Goal: Information Seeking & Learning: Find specific fact

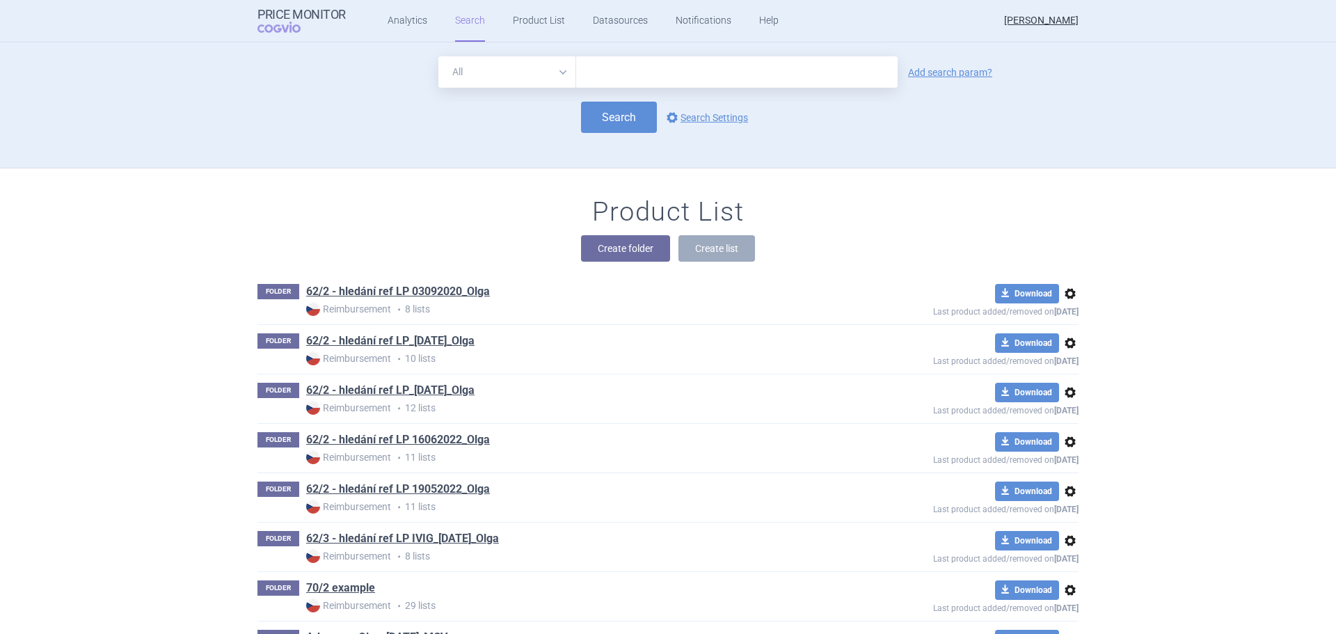
drag, startPoint x: 0, startPoint y: 0, endPoint x: 584, endPoint y: 58, distance: 586.8
click at [584, 58] on input "text" at bounding box center [736, 71] width 321 height 31
type input "adzynma"
click button "Search" at bounding box center [619, 117] width 76 height 31
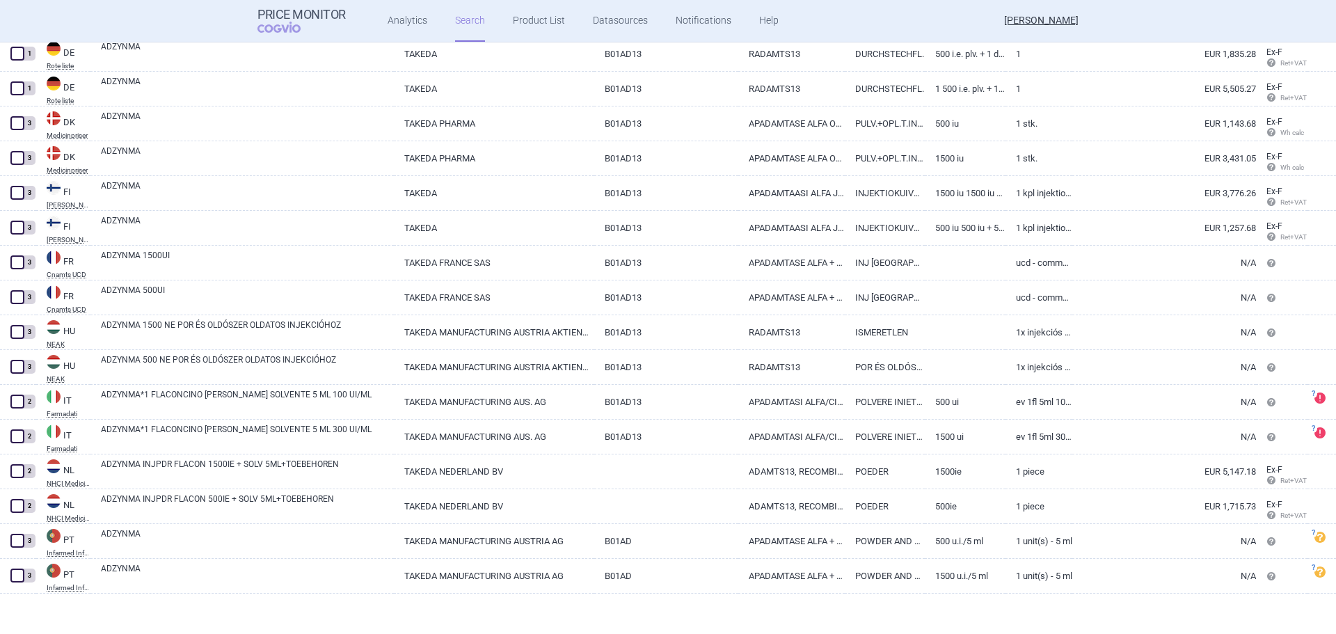
scroll to position [536, 0]
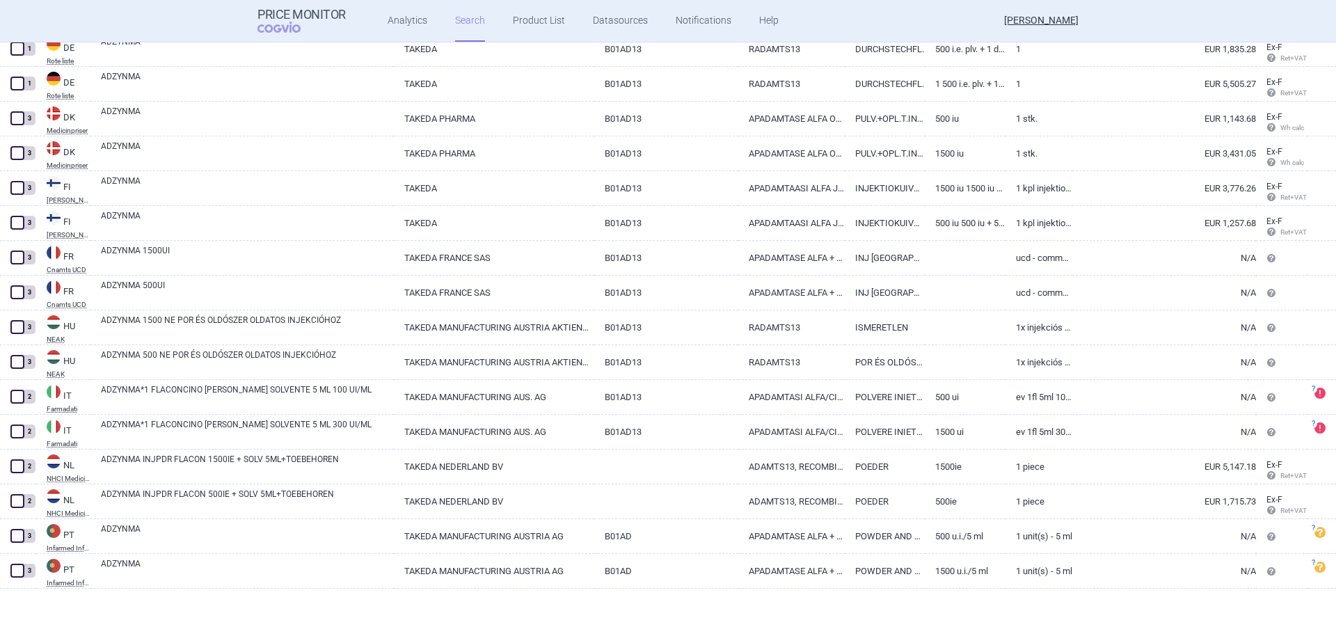
click at [242, 602] on div at bounding box center [668, 611] width 1336 height 45
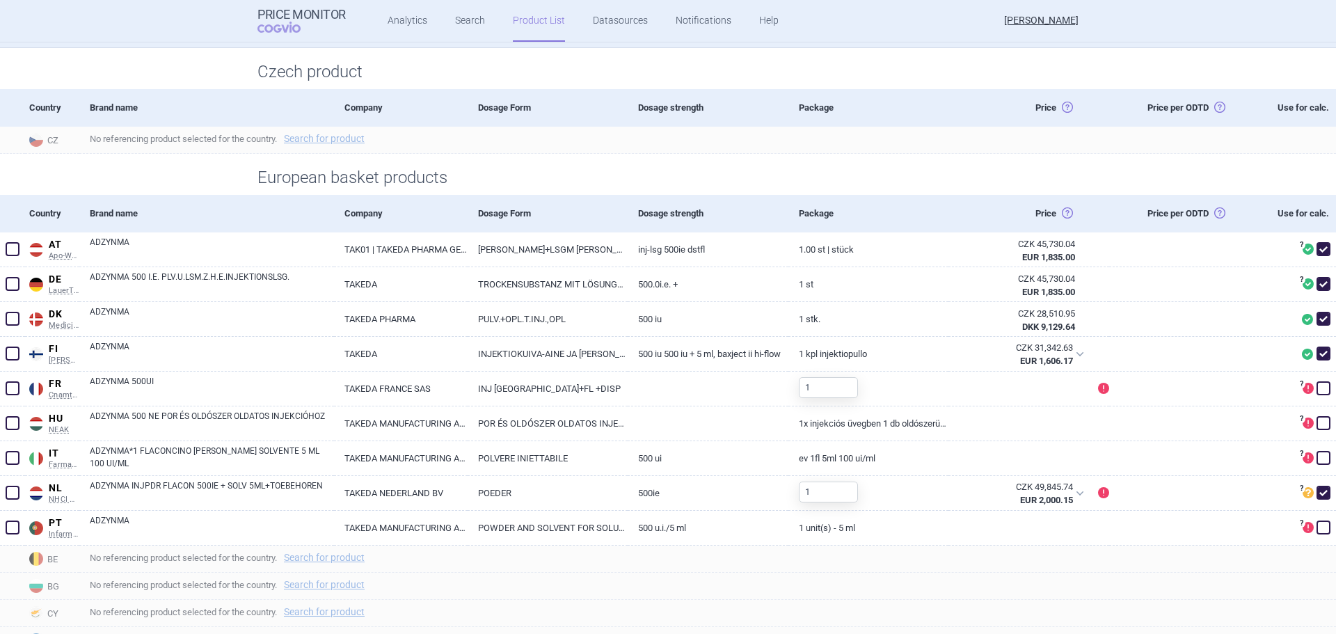
scroll to position [209, 0]
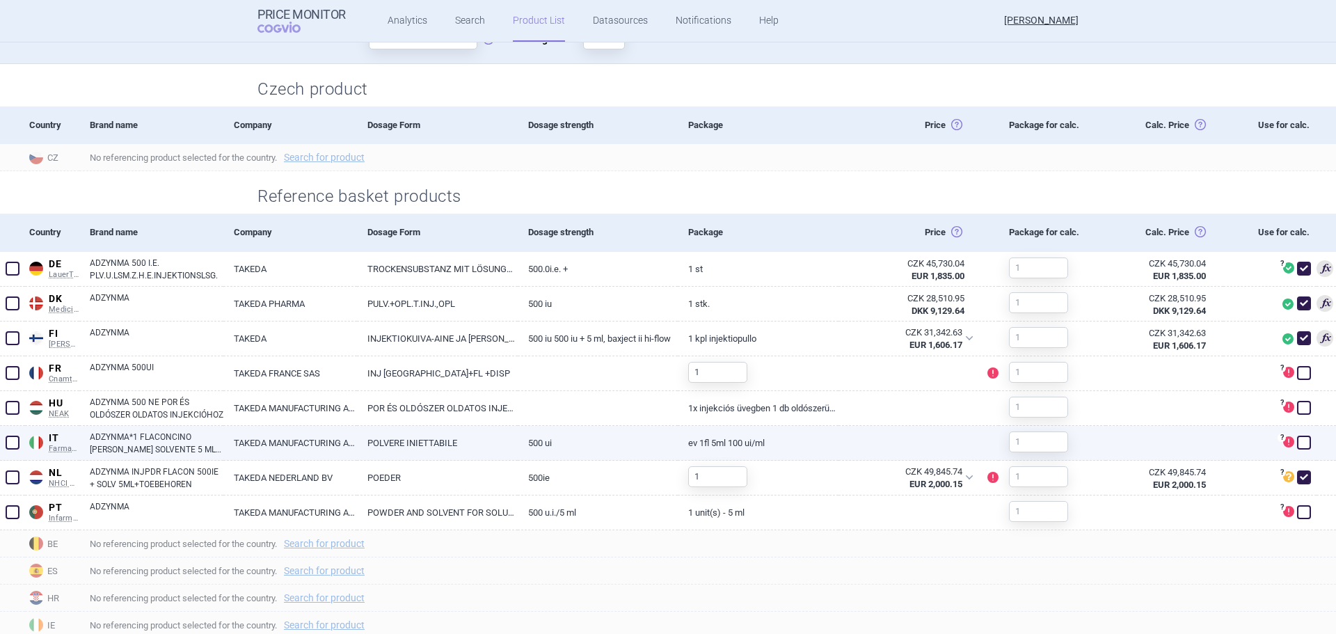
scroll to position [321, 0]
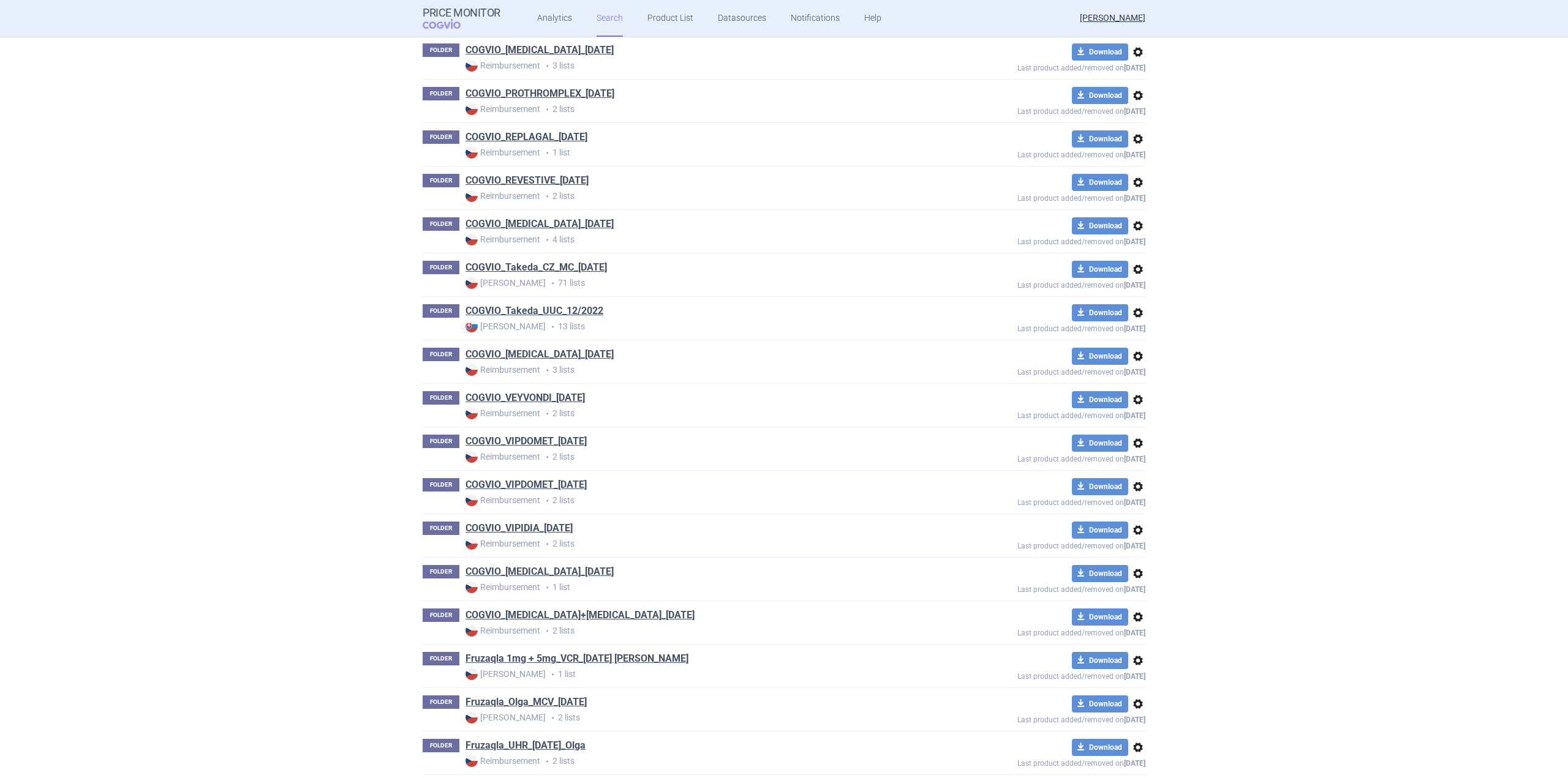
scroll to position [1409, 0]
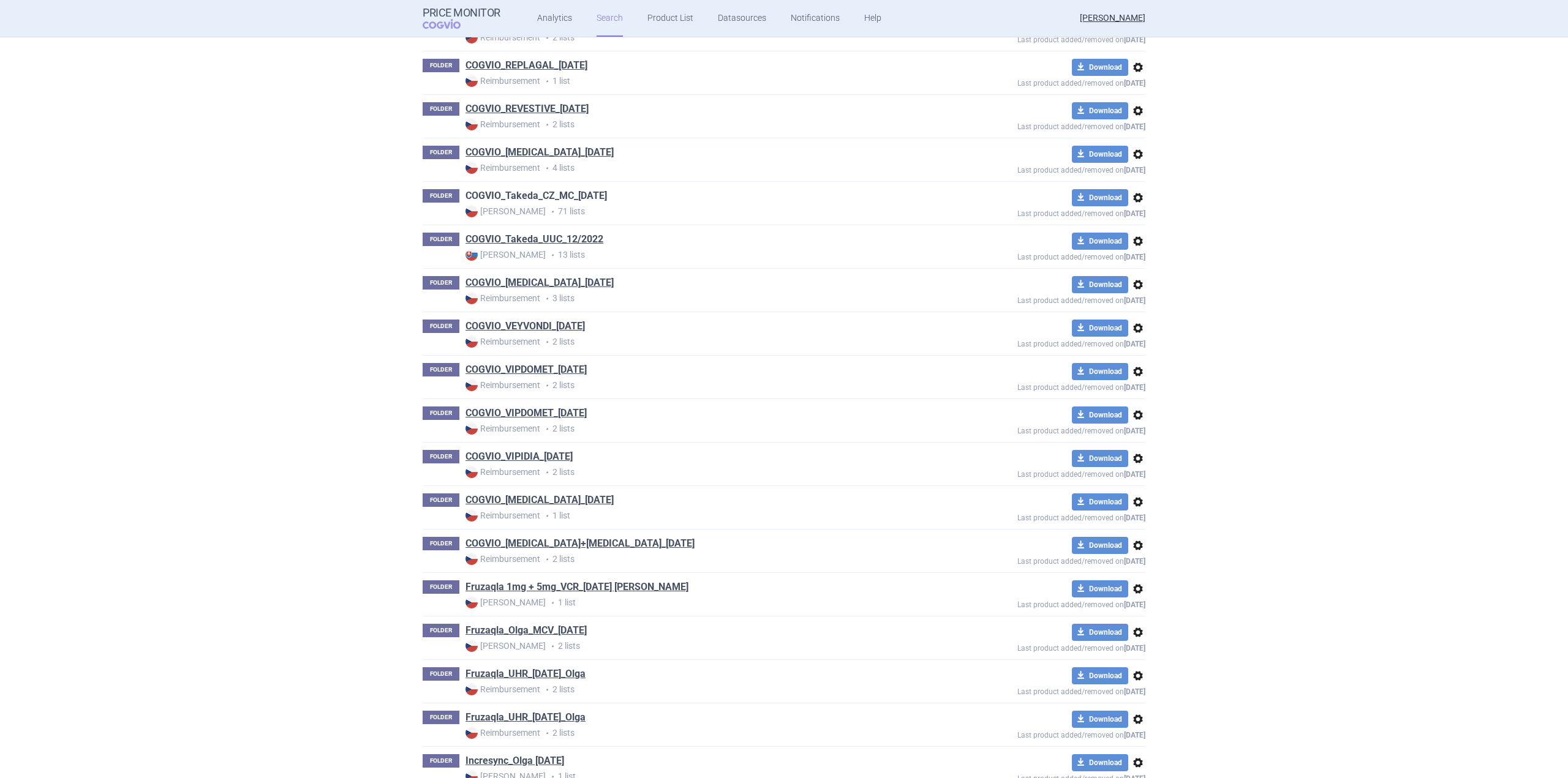
click at [560, 201] on link "COGVIO_Takeda_CZ_MC_[DATE]" at bounding box center [536, 195] width 142 height 13
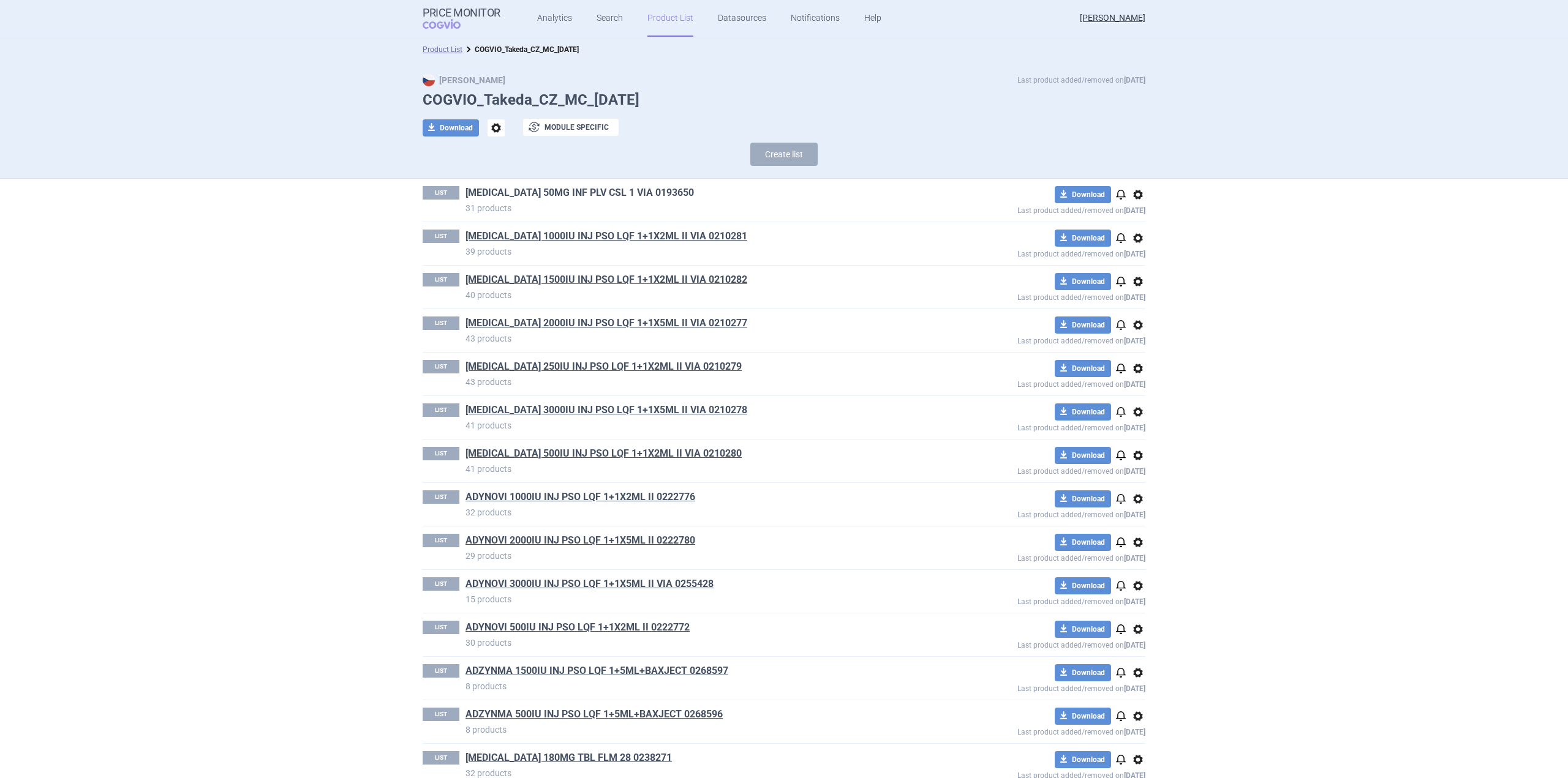
click at [550, 192] on link "ADCETRIS 50MG INF PLV CSL 1 VIA 0193650" at bounding box center [580, 193] width 229 height 13
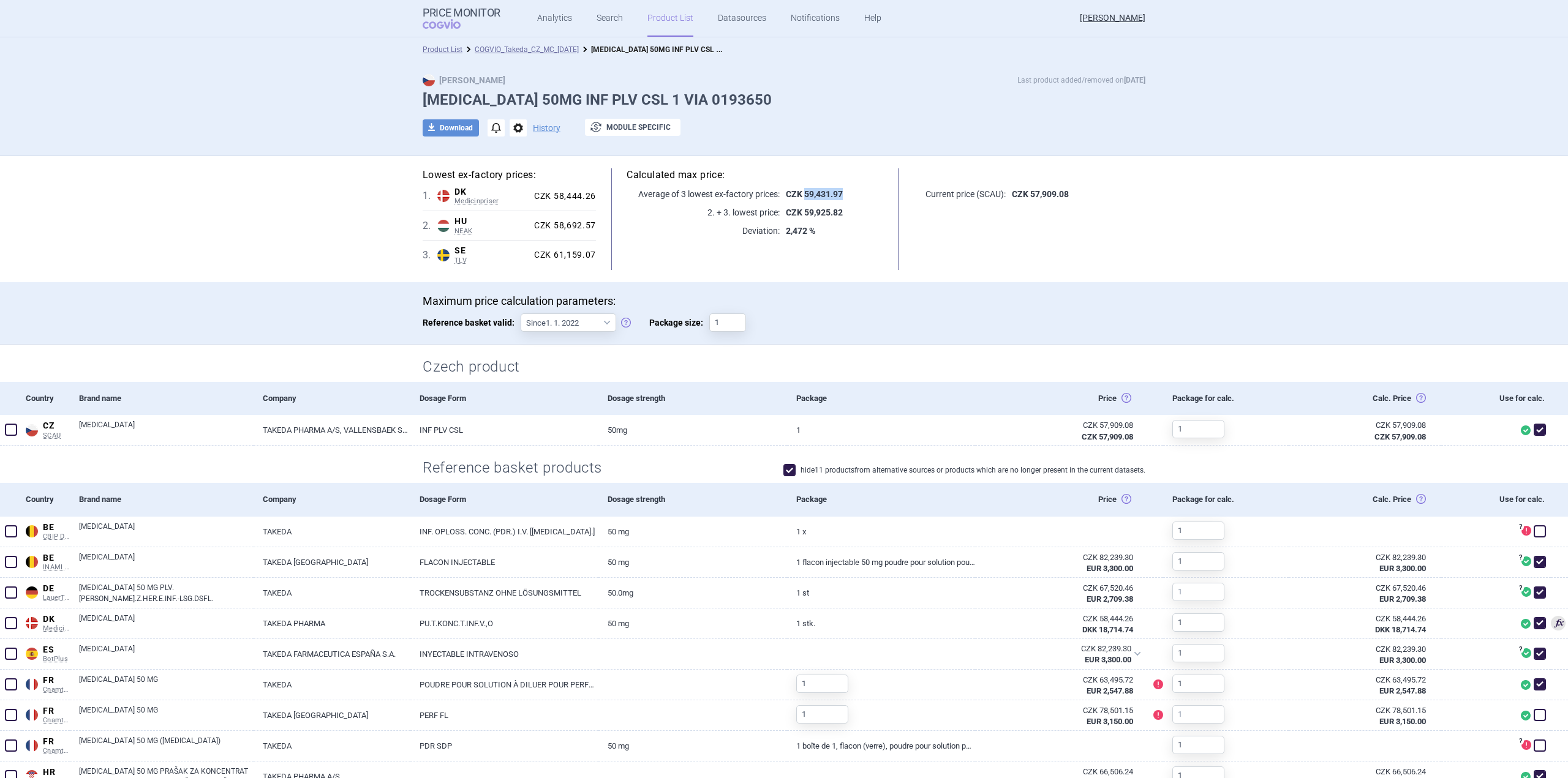
drag, startPoint x: 837, startPoint y: 196, endPoint x: 801, endPoint y: 196, distance: 36.0
click at [801, 196] on strong "CZK 59,431.97" at bounding box center [814, 194] width 57 height 10
copy strong "59,431.97"
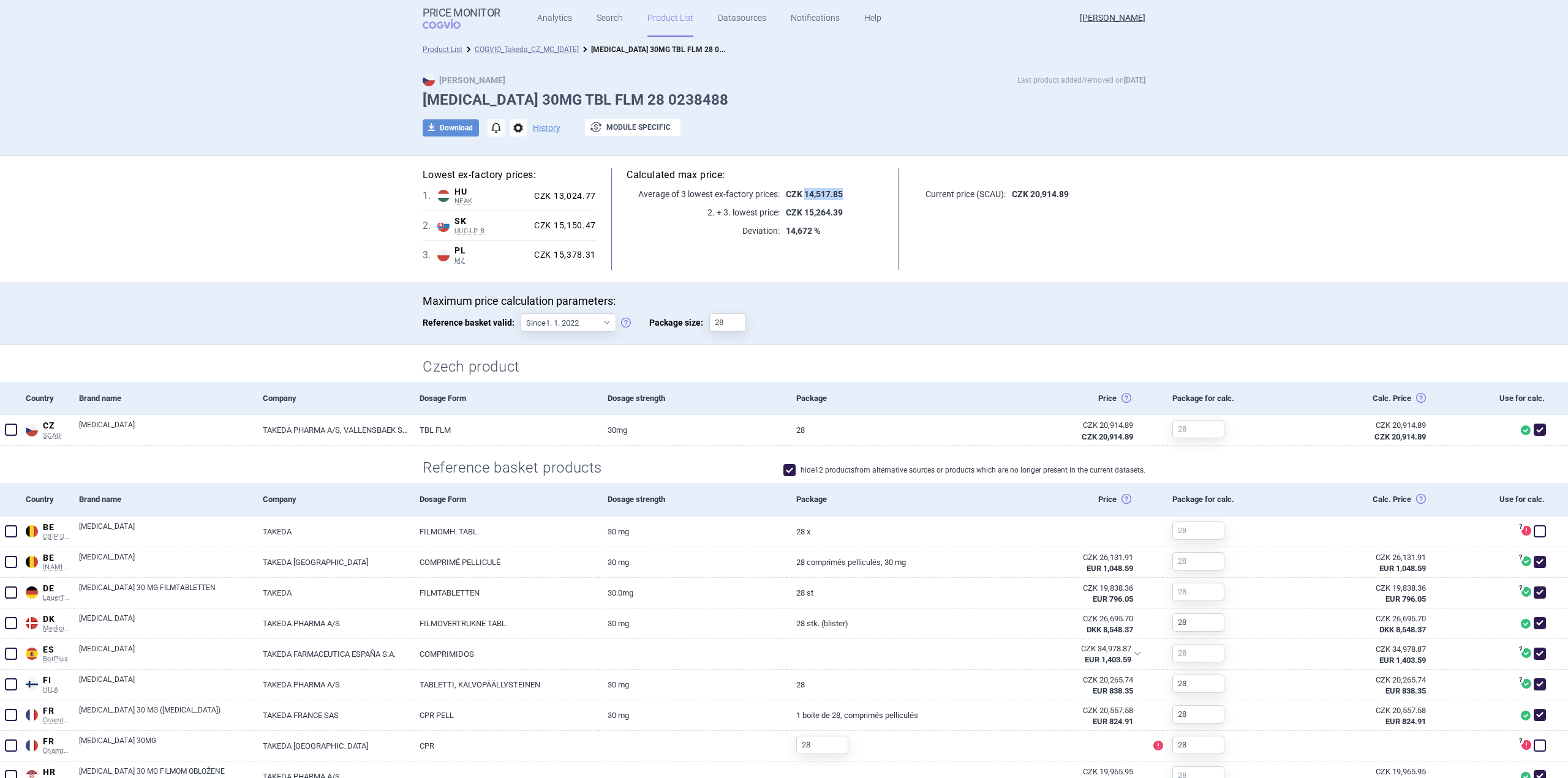
drag, startPoint x: 842, startPoint y: 194, endPoint x: 800, endPoint y: 198, distance: 42.2
click at [800, 198] on p "CZK 14,517.85" at bounding box center [832, 194] width 104 height 12
copy strong "14,517.85"
drag, startPoint x: 843, startPoint y: 188, endPoint x: 801, endPoint y: 194, distance: 42.4
click at [801, 194] on p "CZK 43,693.85" at bounding box center [832, 194] width 104 height 12
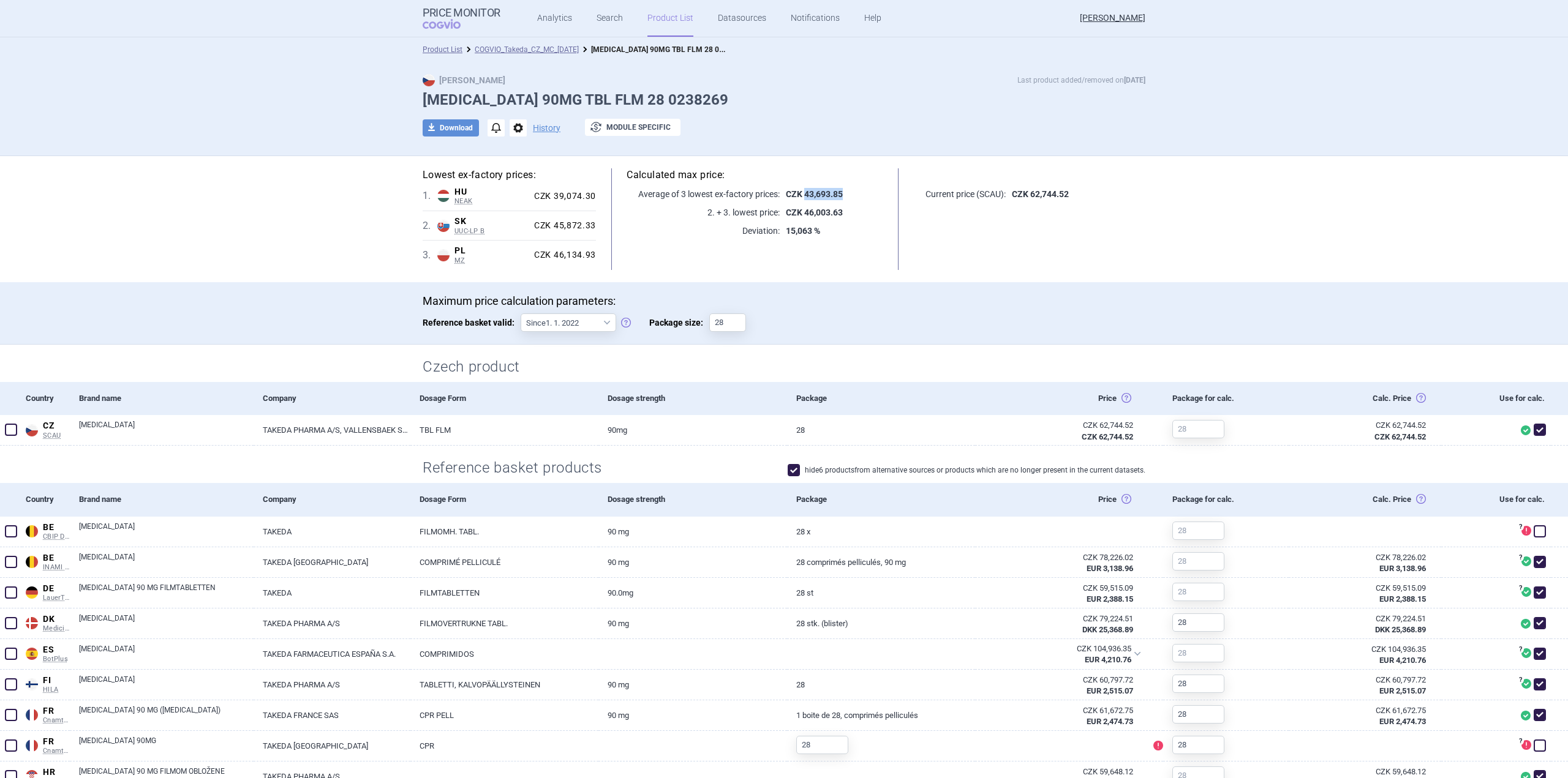
copy strong "43,693.85"
drag, startPoint x: 845, startPoint y: 194, endPoint x: 799, endPoint y: 196, distance: 46.0
click at [799, 196] on p "CZK 82,086.64" at bounding box center [832, 194] width 104 height 12
copy strong "82,086.64"
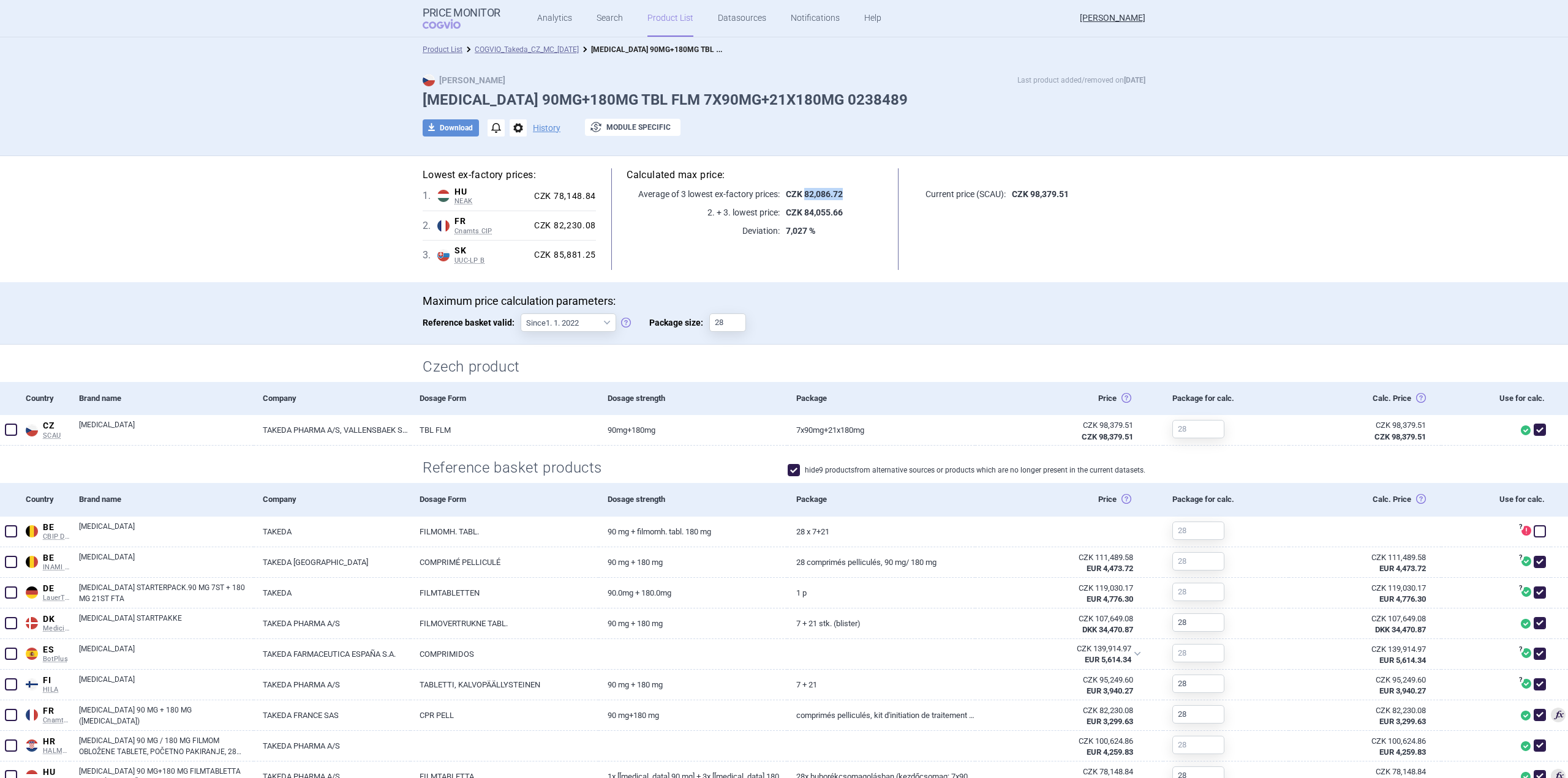
drag, startPoint x: 839, startPoint y: 194, endPoint x: 801, endPoint y: 198, distance: 38.2
click at [801, 198] on p "CZK 82,086.72" at bounding box center [832, 194] width 104 height 12
copy strong "82,086.72"
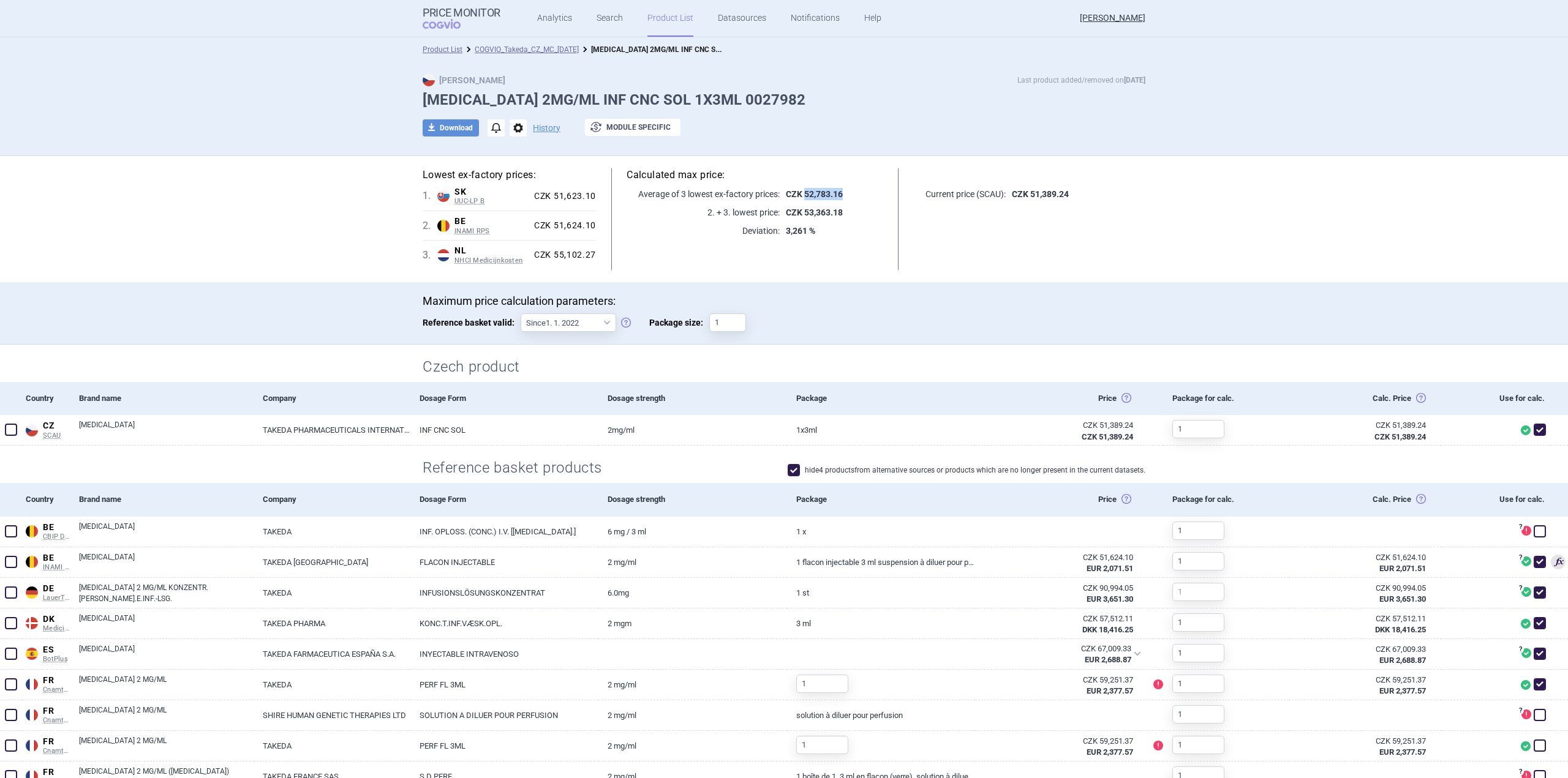
drag, startPoint x: 839, startPoint y: 196, endPoint x: 801, endPoint y: 197, distance: 38.0
click at [801, 197] on p "CZK 52,783.16" at bounding box center [832, 194] width 104 height 12
copy strong "52,783.16"
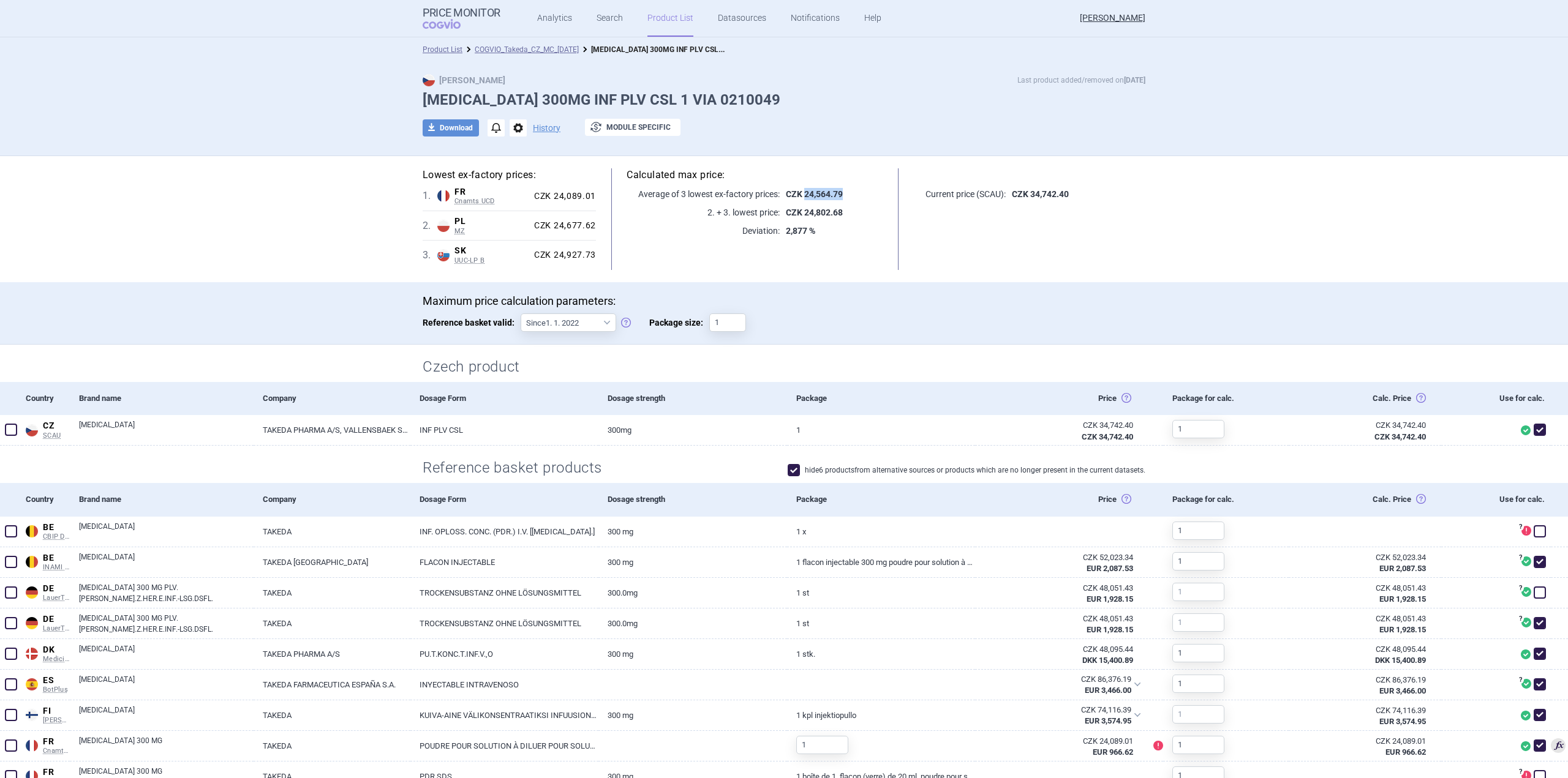
drag, startPoint x: 841, startPoint y: 192, endPoint x: 801, endPoint y: 195, distance: 40.1
click at [801, 195] on p "CZK 24,564.79" at bounding box center [832, 194] width 104 height 12
copy strong "24,564.79"
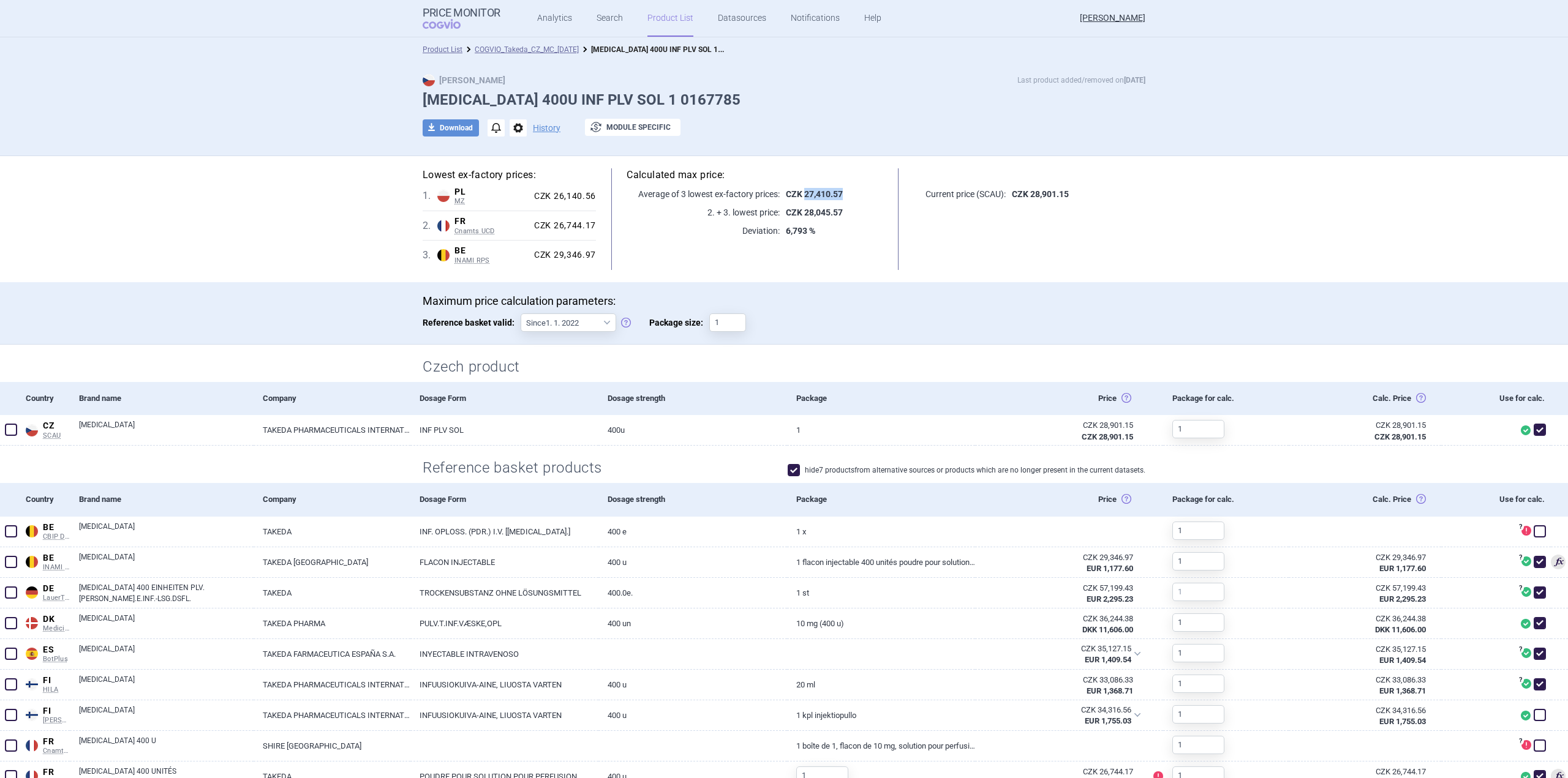
drag, startPoint x: 839, startPoint y: 193, endPoint x: 801, endPoint y: 199, distance: 38.5
click at [801, 199] on p "CZK 27,410.57" at bounding box center [832, 194] width 104 height 12
copy strong "27,410.57"
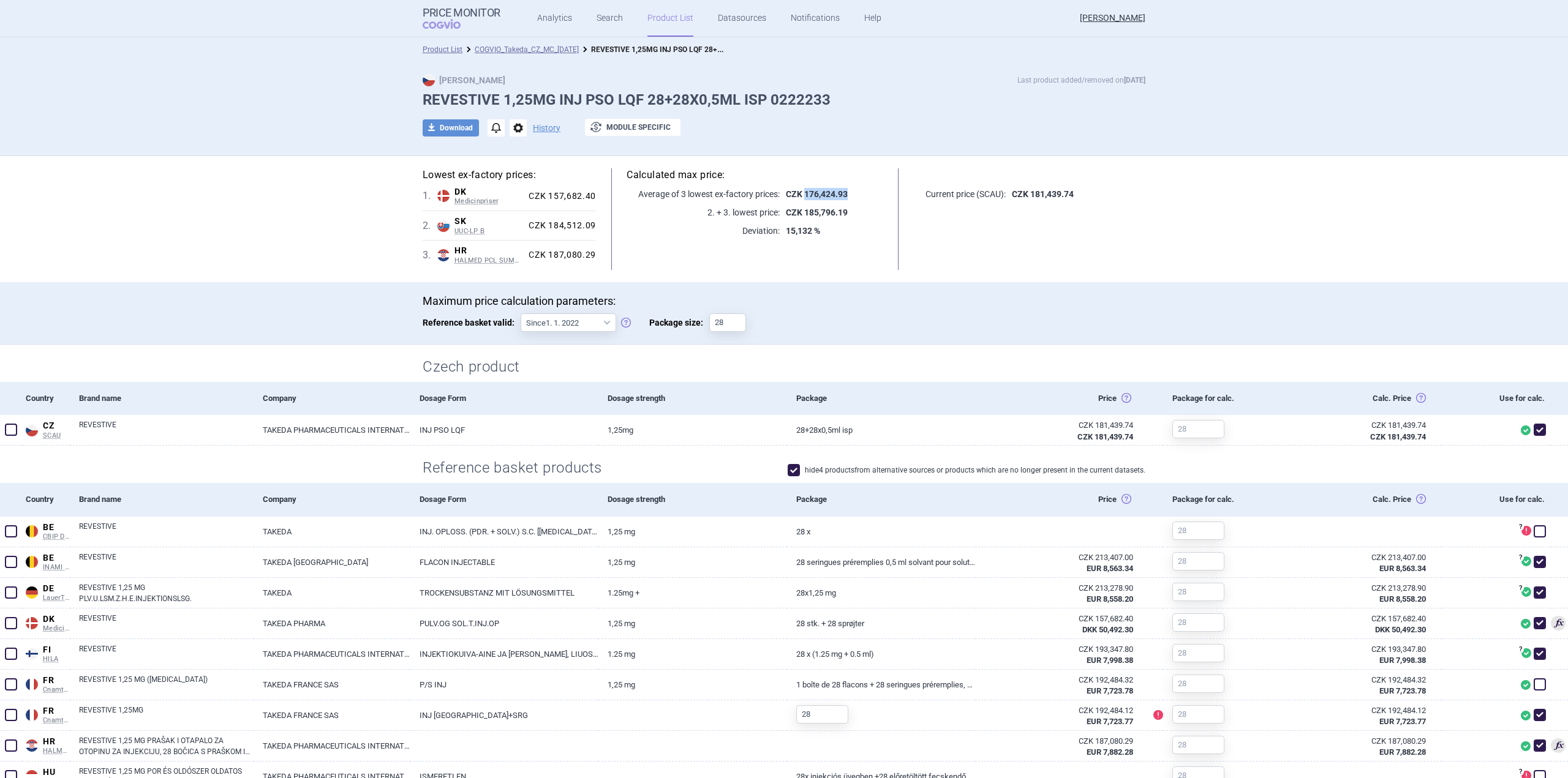
drag, startPoint x: 847, startPoint y: 196, endPoint x: 801, endPoint y: 200, distance: 46.2
click at [801, 200] on p "CZK 176,424.93" at bounding box center [832, 194] width 104 height 12
copy strong "176,424.93"
click at [1039, 239] on div "Current price (SCAU): CZK 181,439.74" at bounding box center [1029, 219] width 232 height 102
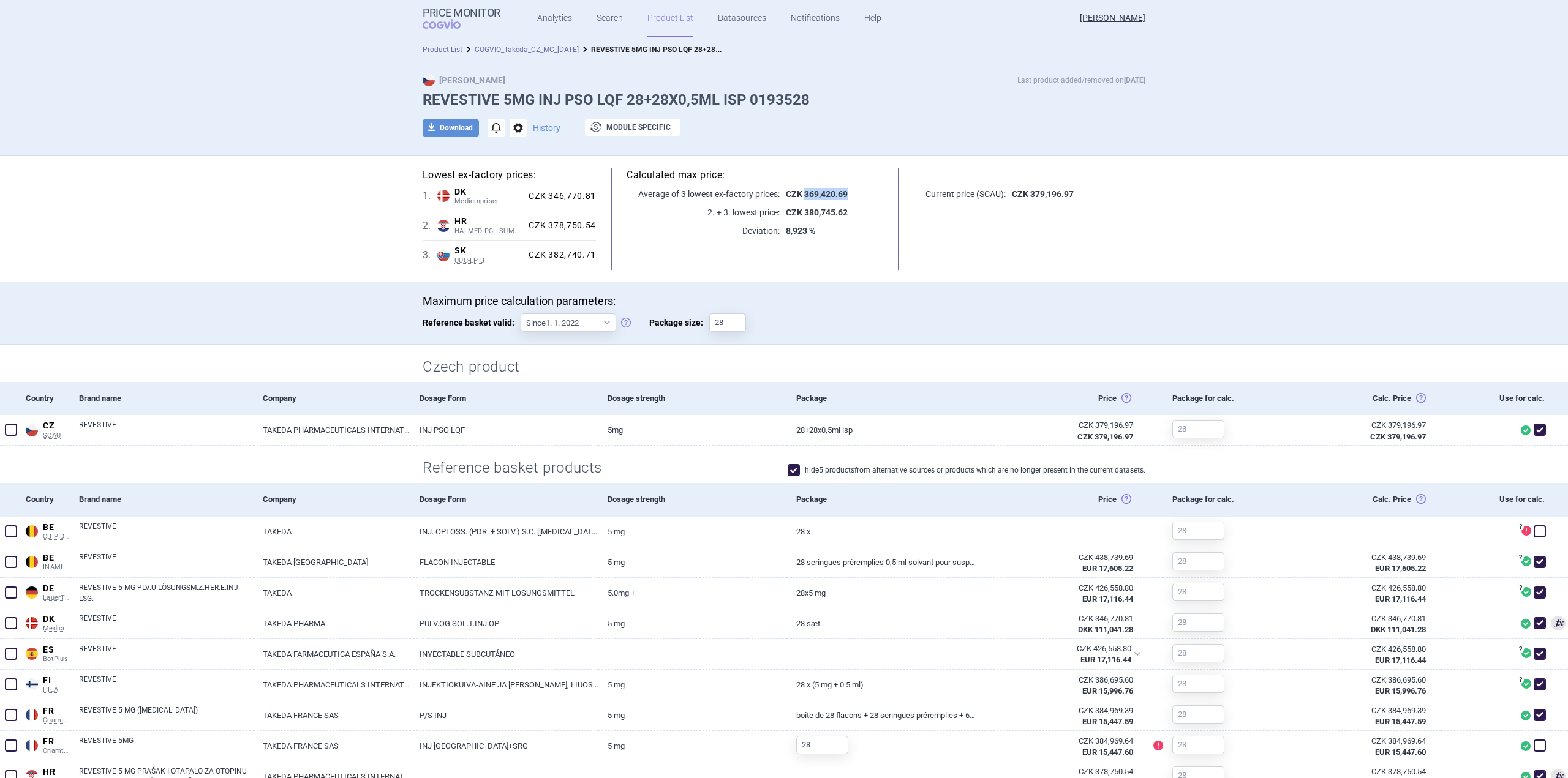
drag, startPoint x: 844, startPoint y: 193, endPoint x: 801, endPoint y: 191, distance: 43.0
click at [801, 191] on p "CZK 369,420.69" at bounding box center [832, 194] width 104 height 12
copy strong "369,420.69"
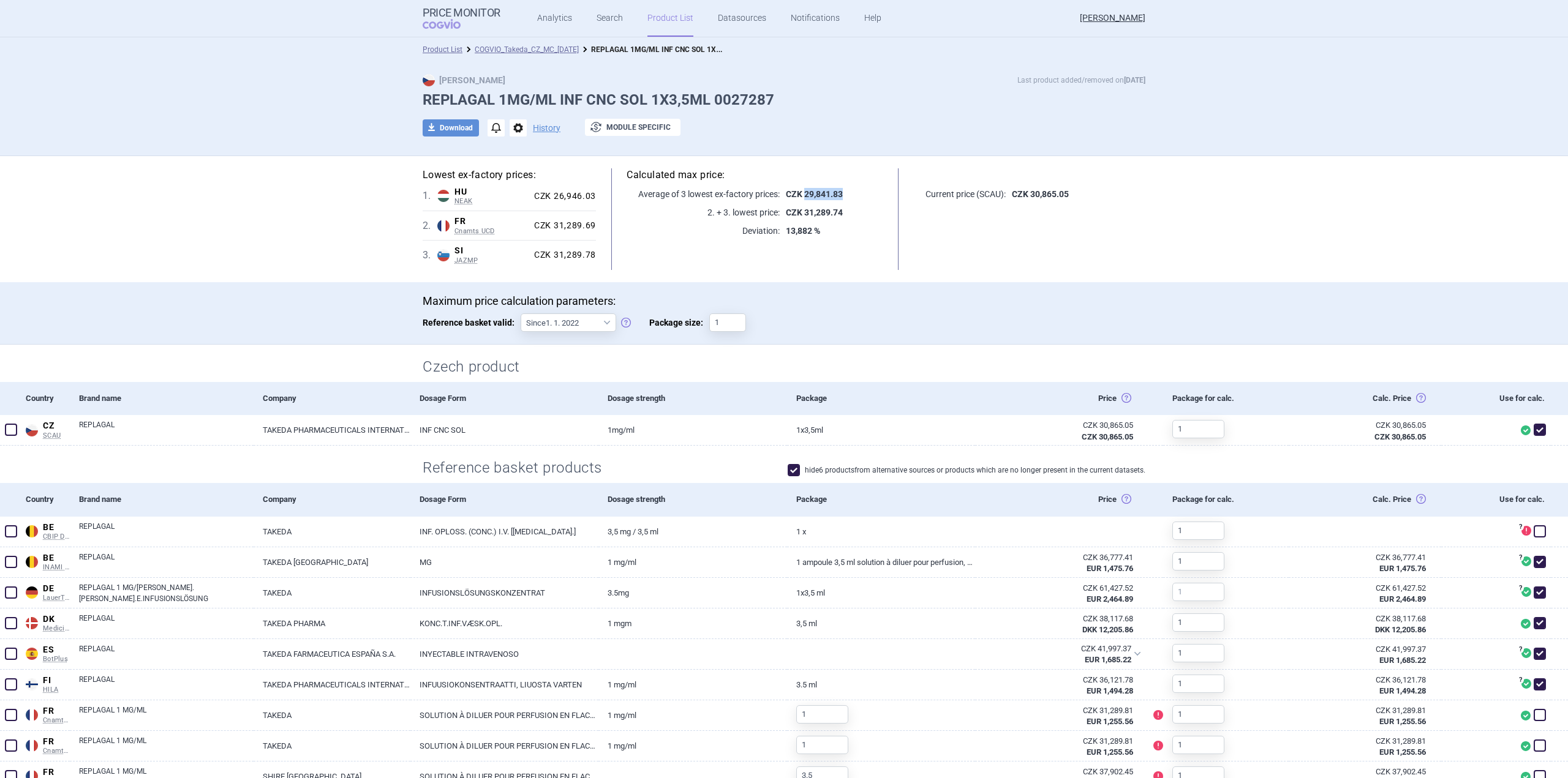
drag, startPoint x: 841, startPoint y: 197, endPoint x: 802, endPoint y: 194, distance: 39.1
click at [802, 194] on p "CZK 29,841.83" at bounding box center [832, 194] width 104 height 12
copy strong "29,841.83"
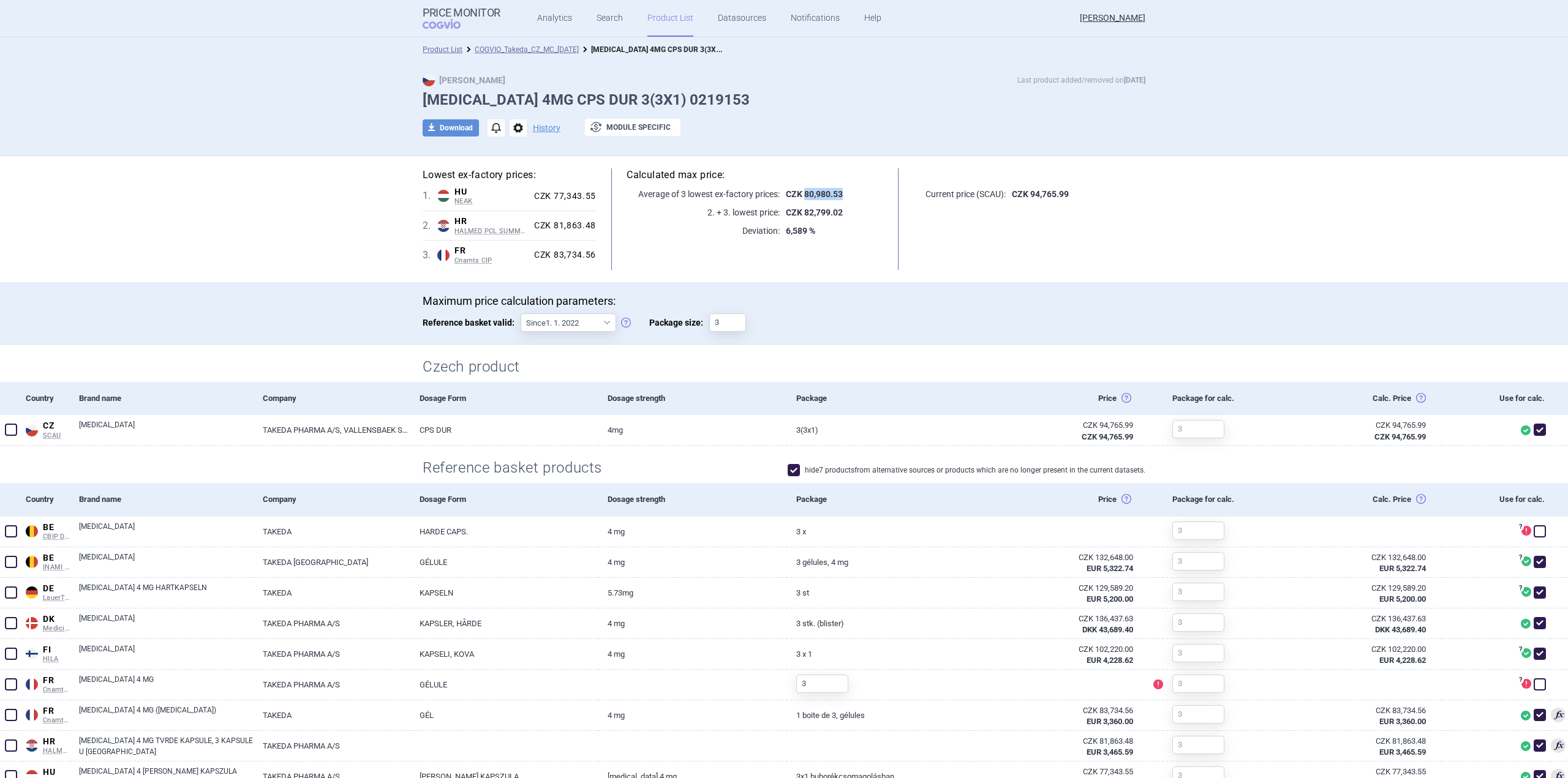
drag, startPoint x: 853, startPoint y: 190, endPoint x: 801, endPoint y: 196, distance: 52.3
click at [801, 196] on p "CZK 80,980.53" at bounding box center [832, 194] width 104 height 12
copy strong "80,980.53"
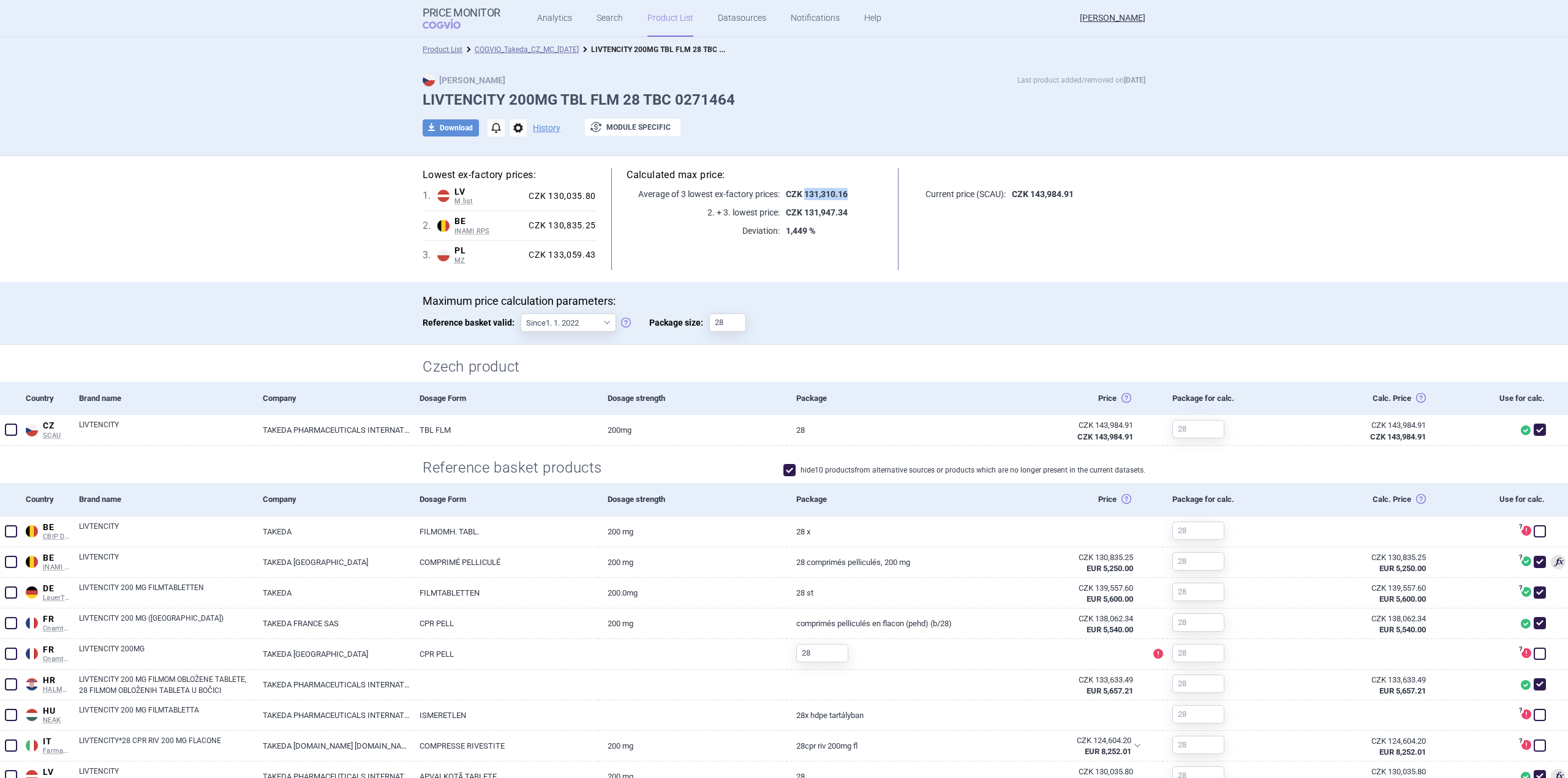
drag, startPoint x: 845, startPoint y: 198, endPoint x: 802, endPoint y: 189, distance: 43.9
click at [802, 189] on p "CZK 131,310.16" at bounding box center [832, 194] width 104 height 12
copy strong "131,310.16"
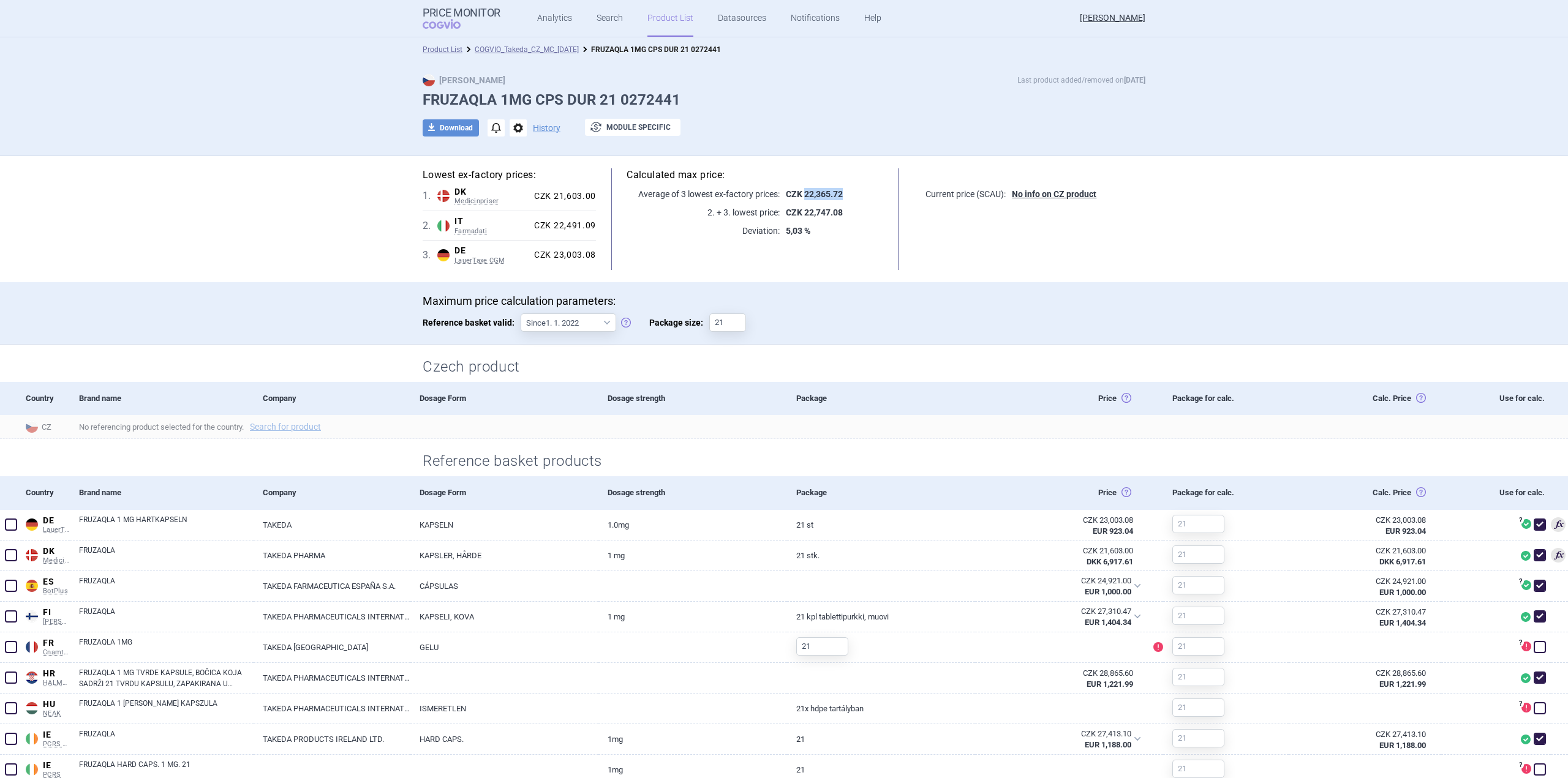
drag, startPoint x: 843, startPoint y: 192, endPoint x: 801, endPoint y: 196, distance: 42.2
click at [801, 196] on p "CZK 22,365.72" at bounding box center [832, 194] width 104 height 12
copy strong "22,365.72"
drag, startPoint x: 839, startPoint y: 202, endPoint x: 813, endPoint y: 196, distance: 26.7
click at [813, 196] on div "Calculated max price: Average of 3 lowest ex-factory prices: CZK 93,562.08 2. +…" at bounding box center [755, 219] width 318 height 102
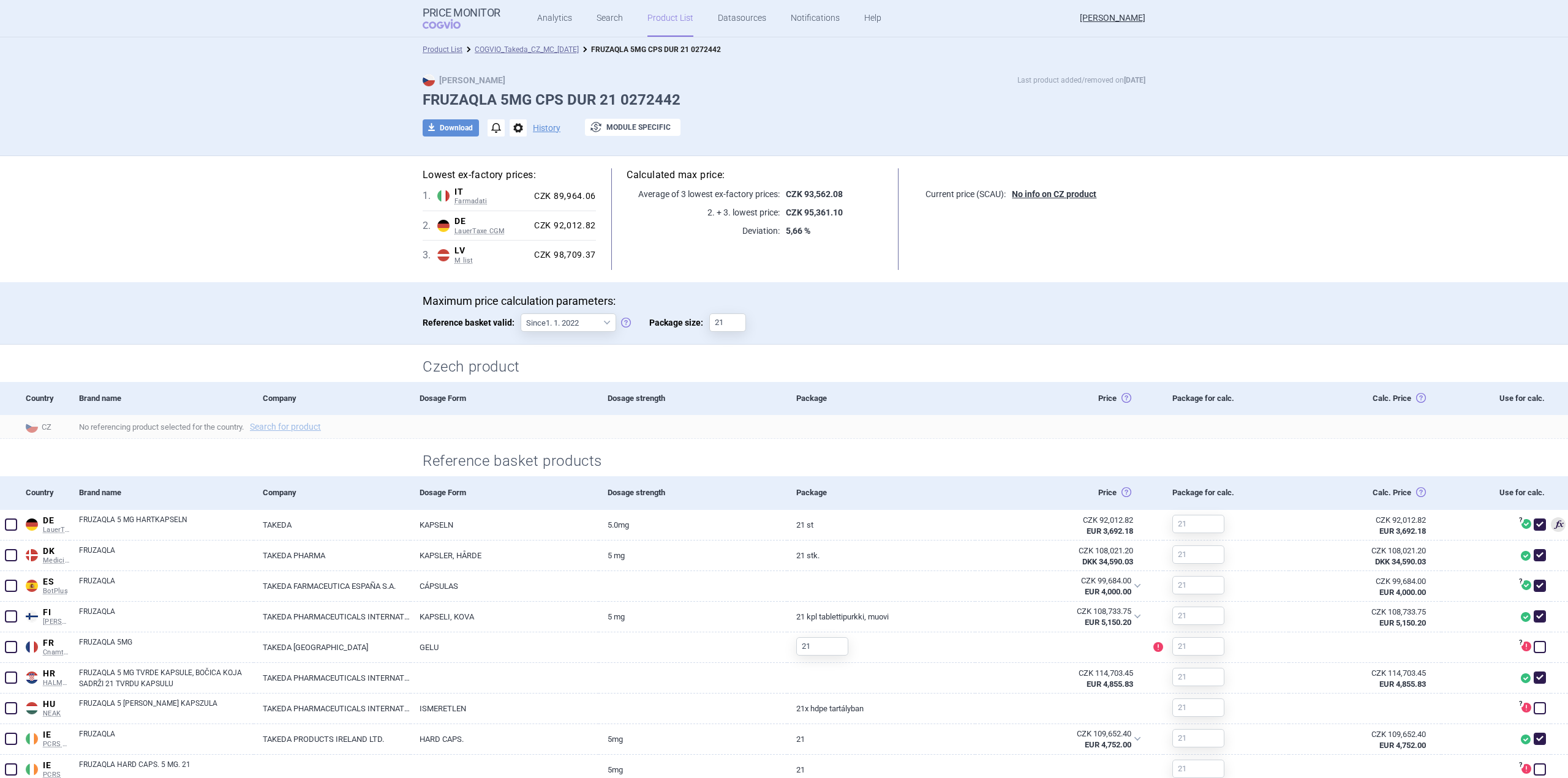
click at [854, 226] on p "5,66 %" at bounding box center [832, 231] width 104 height 12
drag, startPoint x: 841, startPoint y: 194, endPoint x: 801, endPoint y: 194, distance: 40.0
click at [801, 194] on p "CZK 93,562.08" at bounding box center [832, 194] width 104 height 12
copy strong "93,562.08"
